Goal: Task Accomplishment & Management: Manage account settings

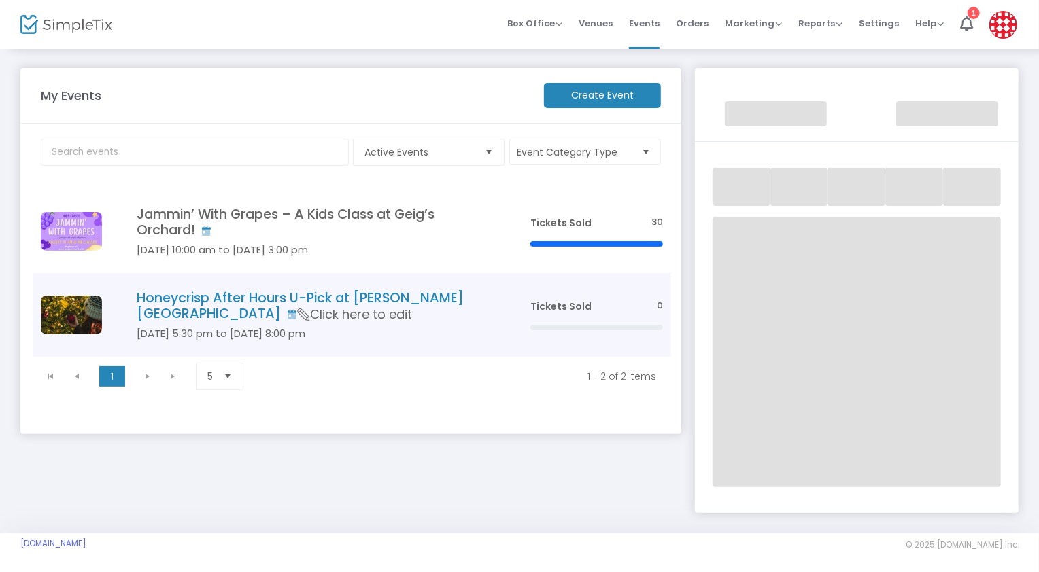
click at [400, 328] on h5 "[DATE] 5:30 pm to [DATE] 8:00 pm" at bounding box center [313, 334] width 353 height 12
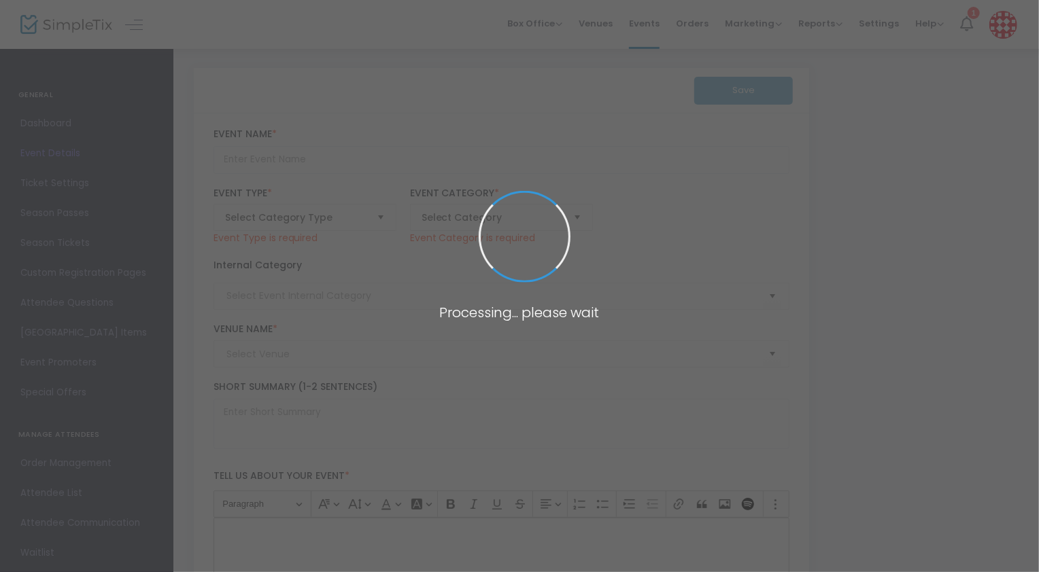
type input "Honeycrisp After Hours U-Pick at [PERSON_NAME][GEOGRAPHIC_DATA]"
type textarea "A peaceful [DATE] night in the orchard with sunset Honeycrisp picking, a guided…"
type input "[EMAIL_ADDRESS][DOMAIN_NAME]"
type input "Buy Tickets"
type input "[PERSON_NAME]'s Orchard"
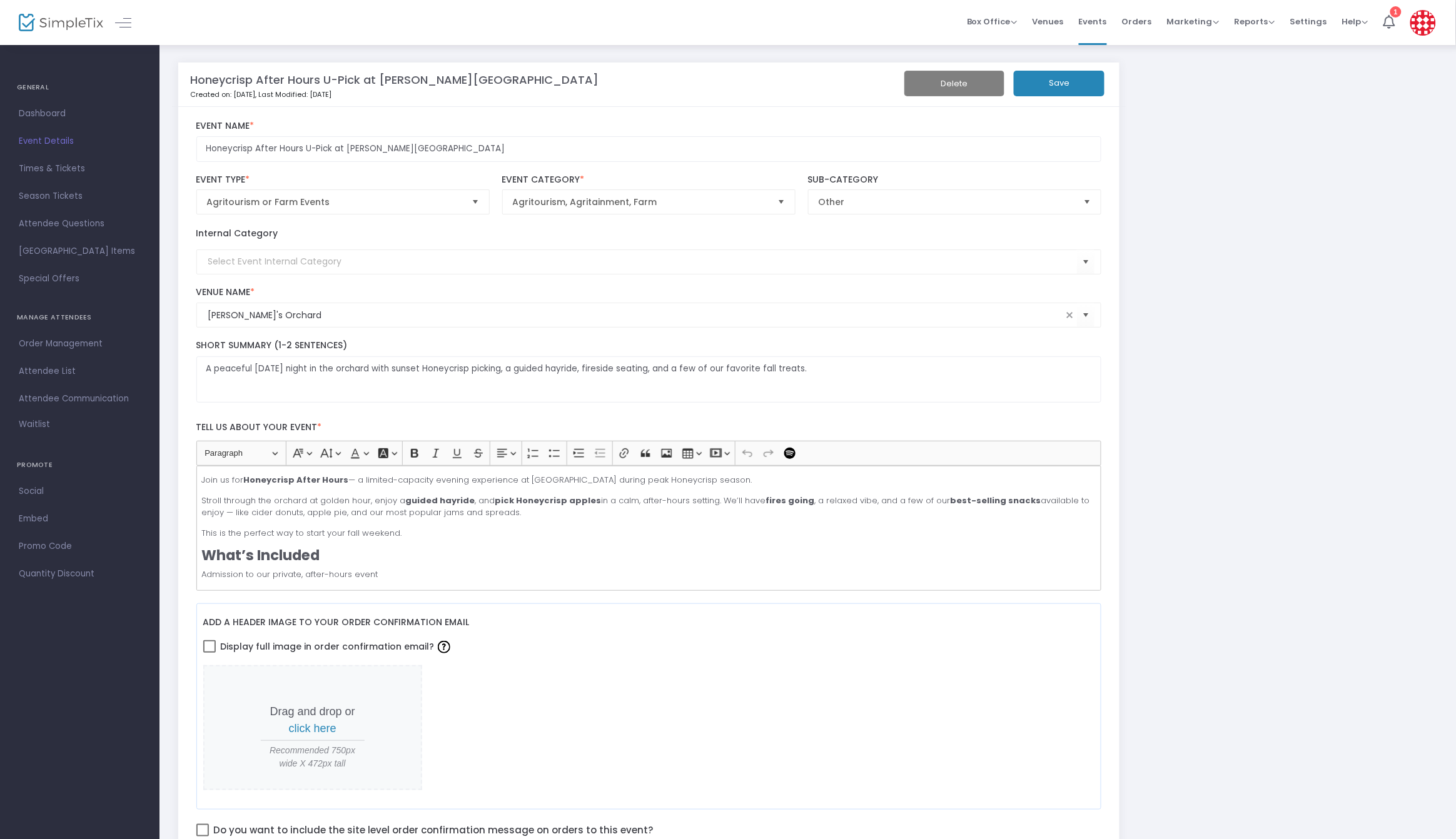
drag, startPoint x: 786, startPoint y: 154, endPoint x: 785, endPoint y: 125, distance: 29.0
